Goal: Task Accomplishment & Management: Manage account settings

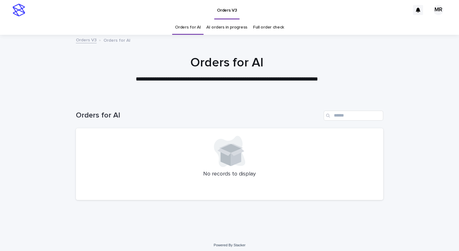
click at [224, 29] on link "AI orders in progress" at bounding box center [226, 27] width 41 height 15
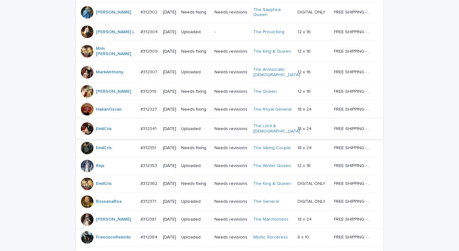
scroll to position [517, 0]
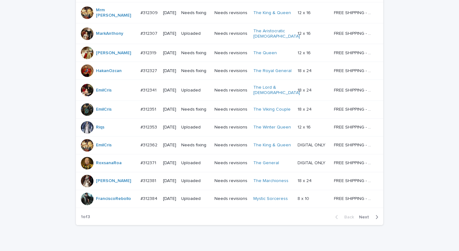
click at [362, 215] on span "Next" at bounding box center [366, 217] width 14 height 4
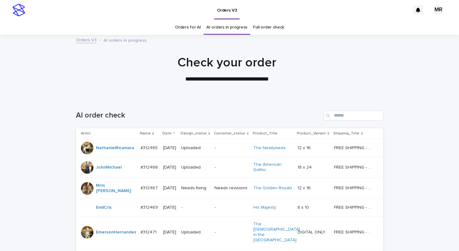
click at [193, 24] on link "Orders for AI" at bounding box center [188, 27] width 26 height 15
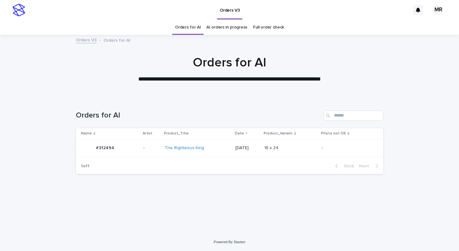
click at [214, 149] on div "The Righteous King" at bounding box center [198, 148] width 66 height 10
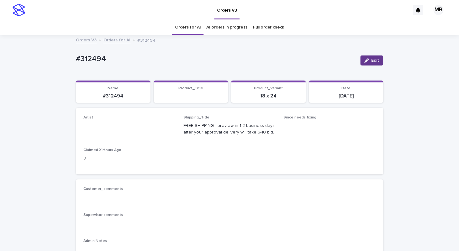
click at [370, 57] on button "Edit" at bounding box center [371, 60] width 23 height 10
click at [185, 29] on link "Orders for AI" at bounding box center [188, 27] width 26 height 15
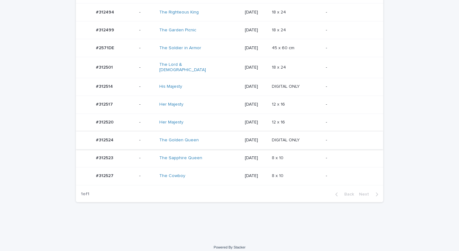
scroll to position [136, 0]
click at [207, 67] on div "The Lord & Lady" at bounding box center [185, 67] width 52 height 11
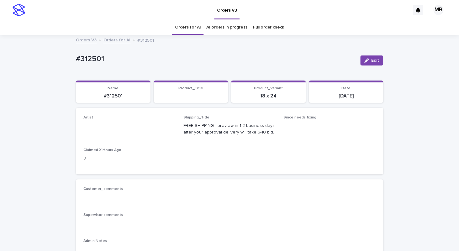
drag, startPoint x: 369, startPoint y: 58, endPoint x: 107, endPoint y: 113, distance: 267.7
click at [369, 58] on button "Edit" at bounding box center [371, 60] width 23 height 10
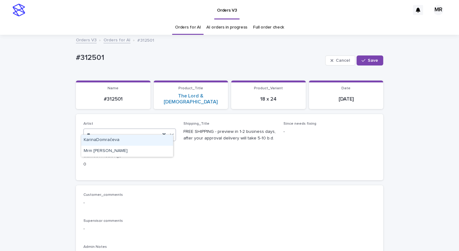
type input "***"
click at [91, 139] on div "Mrm Ramishvili" at bounding box center [127, 140] width 92 height 11
click at [91, 139] on div "Artist Mrm Ramishvili" at bounding box center [129, 134] width 92 height 24
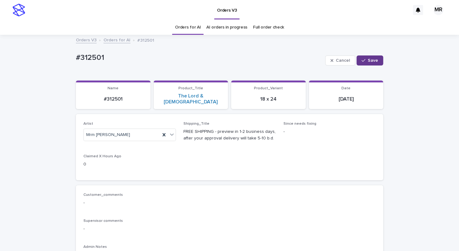
click at [368, 58] on button "Save" at bounding box center [369, 60] width 27 height 10
drag, startPoint x: 110, startPoint y: 62, endPoint x: 37, endPoint y: 58, distance: 73.4
click at [76, 58] on div "#312501" at bounding box center [215, 58] width 279 height 10
copy p "#312501"
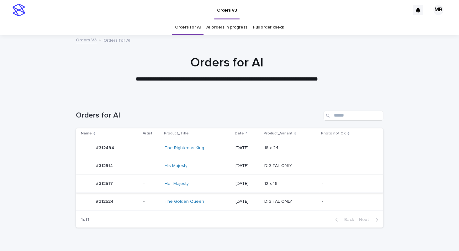
scroll to position [30, 0]
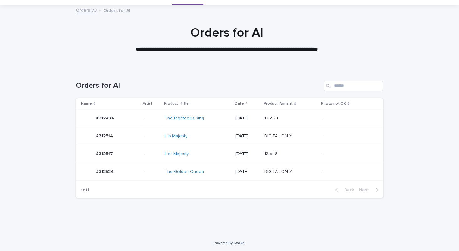
click at [207, 151] on div "Her Majesty" at bounding box center [191, 153] width 52 height 5
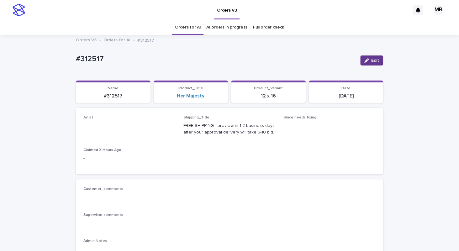
click at [366, 57] on button "Edit" at bounding box center [371, 60] width 23 height 10
click at [109, 128] on div "Select..." at bounding box center [126, 128] width 84 height 10
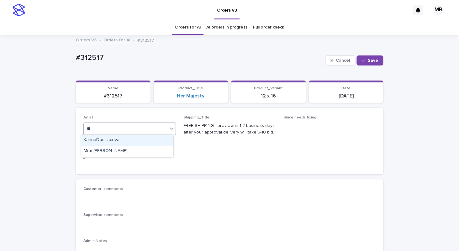
type input "***"
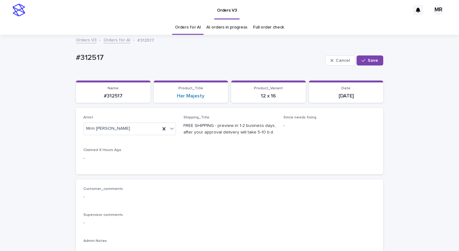
drag, startPoint x: 367, startPoint y: 61, endPoint x: 345, endPoint y: 38, distance: 31.7
click at [368, 61] on span "Save" at bounding box center [373, 60] width 10 height 4
drag, startPoint x: 103, startPoint y: 59, endPoint x: 48, endPoint y: 61, distance: 55.5
click at [76, 61] on div "#312517" at bounding box center [215, 58] width 279 height 10
copy p "#312517"
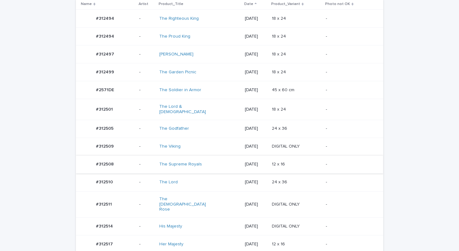
scroll to position [175, 0]
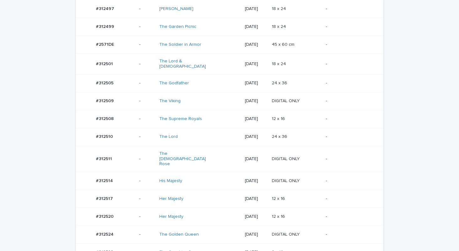
click at [210, 116] on div "The Supreme Royals" at bounding box center [185, 118] width 52 height 5
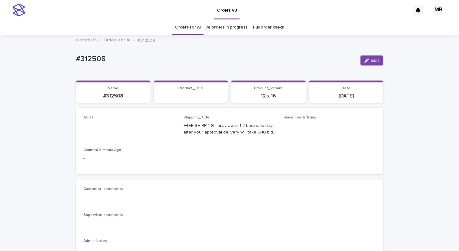
drag, startPoint x: 366, startPoint y: 61, endPoint x: 49, endPoint y: 134, distance: 326.0
click at [365, 61] on div "button" at bounding box center [367, 60] width 7 height 4
click at [100, 129] on div "Select..." at bounding box center [119, 128] width 71 height 10
type input "***"
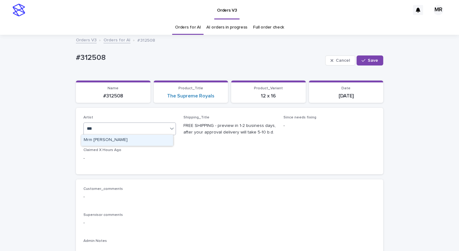
click at [94, 137] on div "Mrm Ramishvili" at bounding box center [127, 140] width 92 height 11
drag, startPoint x: 367, startPoint y: 61, endPoint x: 147, endPoint y: 2, distance: 227.1
click at [368, 61] on span "Save" at bounding box center [373, 60] width 10 height 4
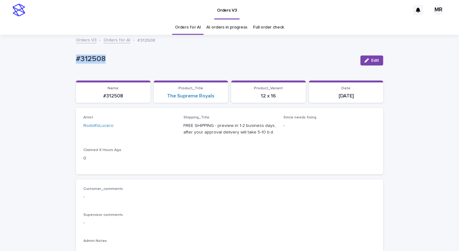
drag, startPoint x: 107, startPoint y: 61, endPoint x: 42, endPoint y: 60, distance: 65.8
click at [76, 59] on div "#312508" at bounding box center [215, 58] width 279 height 10
copy p "#312508"
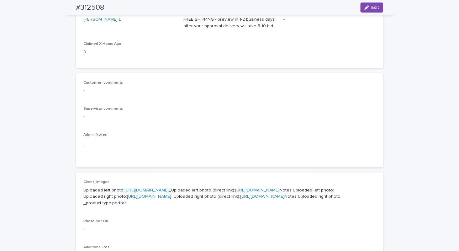
scroll to position [42, 0]
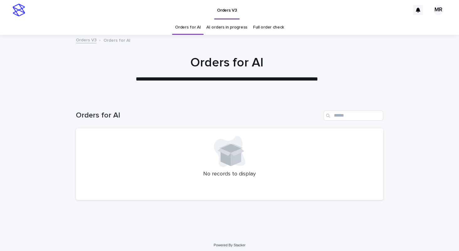
click at [340, 29] on div "Orders for AI AI orders in progress Full order check" at bounding box center [229, 27] width 459 height 15
click at [73, 44] on div "Orders V3 Orders for AI" at bounding box center [229, 40] width 313 height 9
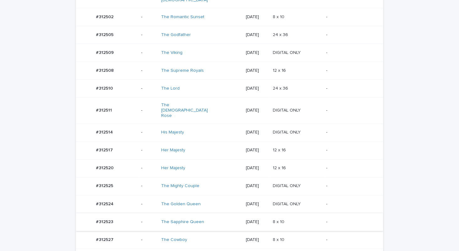
scroll to position [349, 0]
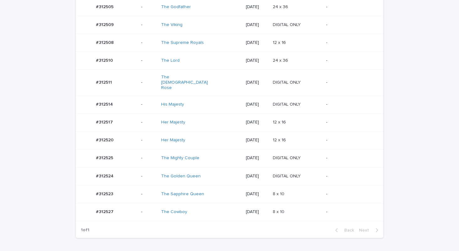
click at [211, 153] on div "The Mighty Couple" at bounding box center [201, 158] width 80 height 10
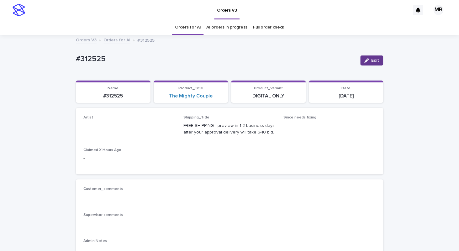
click at [363, 57] on button "Edit" at bounding box center [371, 60] width 23 height 10
click at [114, 129] on div "Select..." at bounding box center [119, 128] width 71 height 10
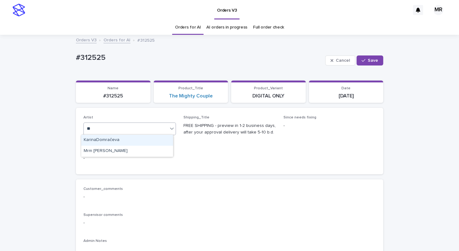
type input "***"
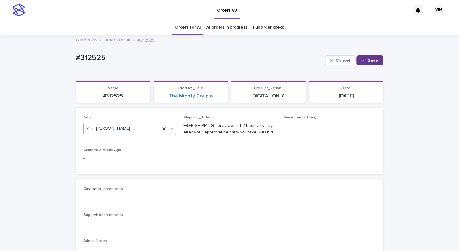
click at [368, 63] on button "Save" at bounding box center [369, 60] width 27 height 10
drag, startPoint x: 109, startPoint y: 57, endPoint x: 51, endPoint y: 58, distance: 58.0
click at [76, 58] on div "#312525" at bounding box center [215, 58] width 279 height 10
copy p "#312525"
